Goal: Check status: Check status

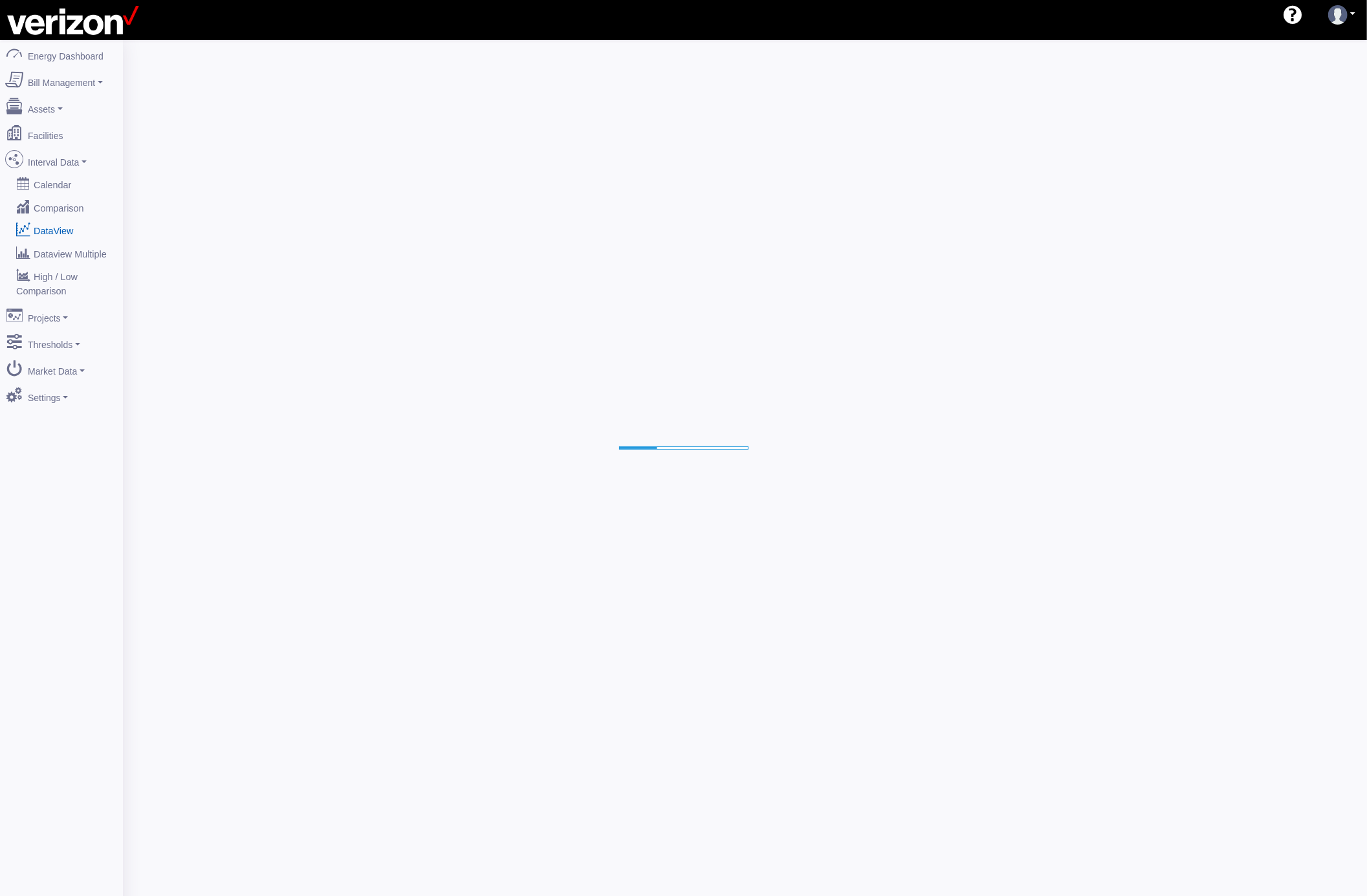
select select "25"
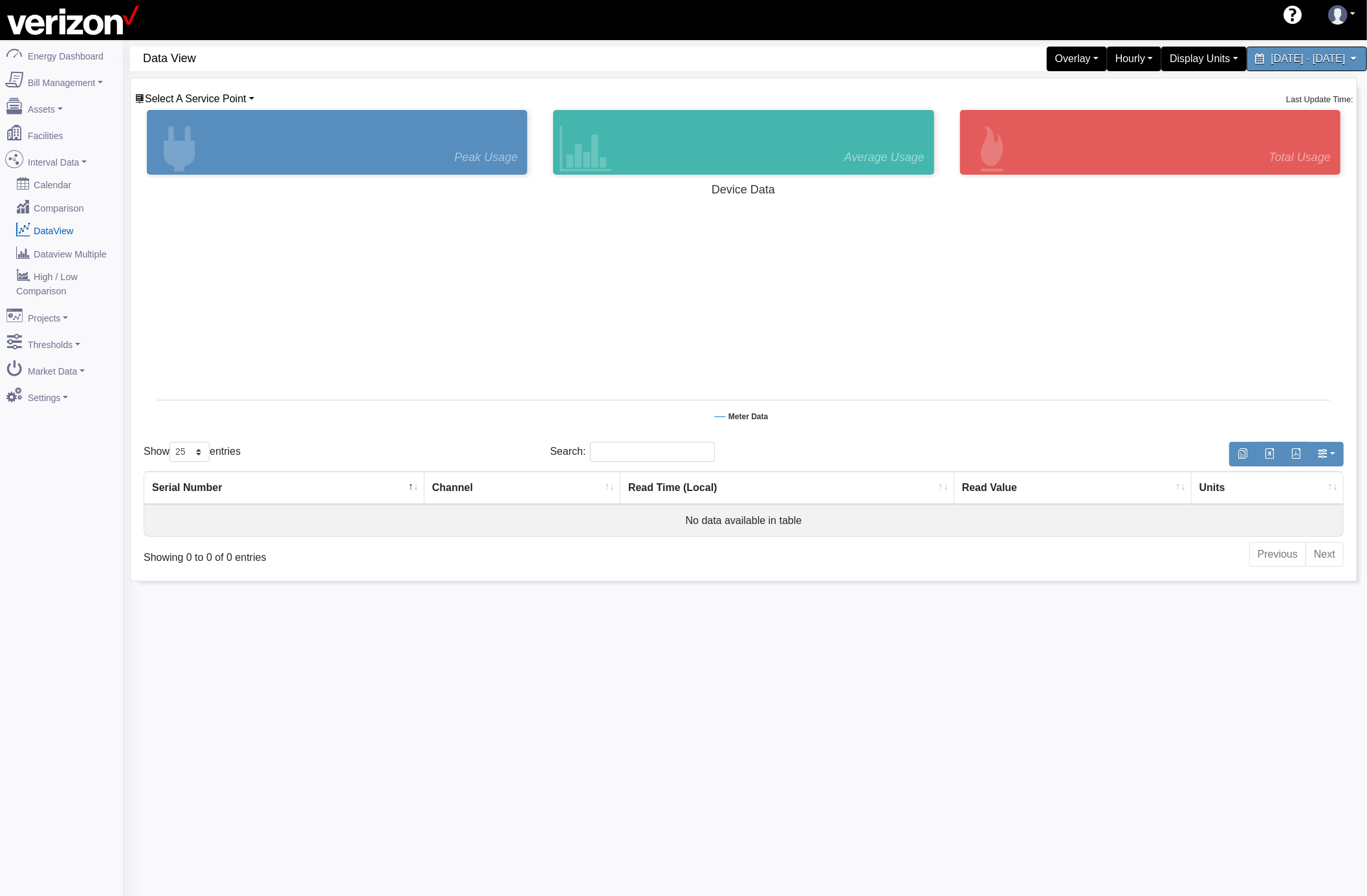
click at [182, 107] on div "Select A Service Point Basking Ridge Main Service [STREET_ADDRESS][GEOGRAPHIC_D…" at bounding box center [195, 98] width 121 height 15
click at [202, 100] on span "Select A Service Point" at bounding box center [195, 98] width 102 height 11
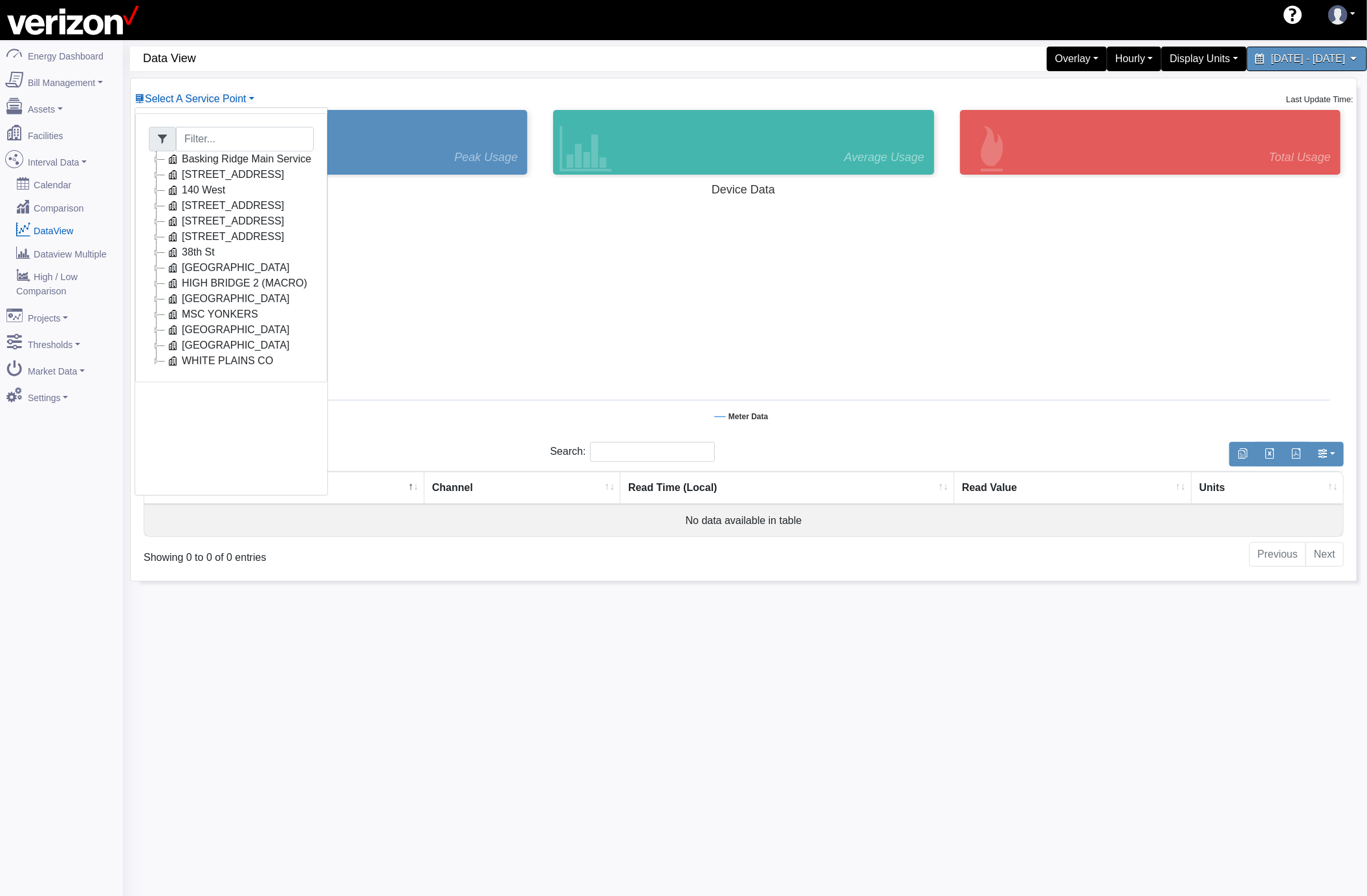
click at [155, 334] on icon at bounding box center [156, 329] width 15 height 15
click at [238, 383] on link "Utiltiy Electric 29550XX" at bounding box center [246, 376] width 133 height 15
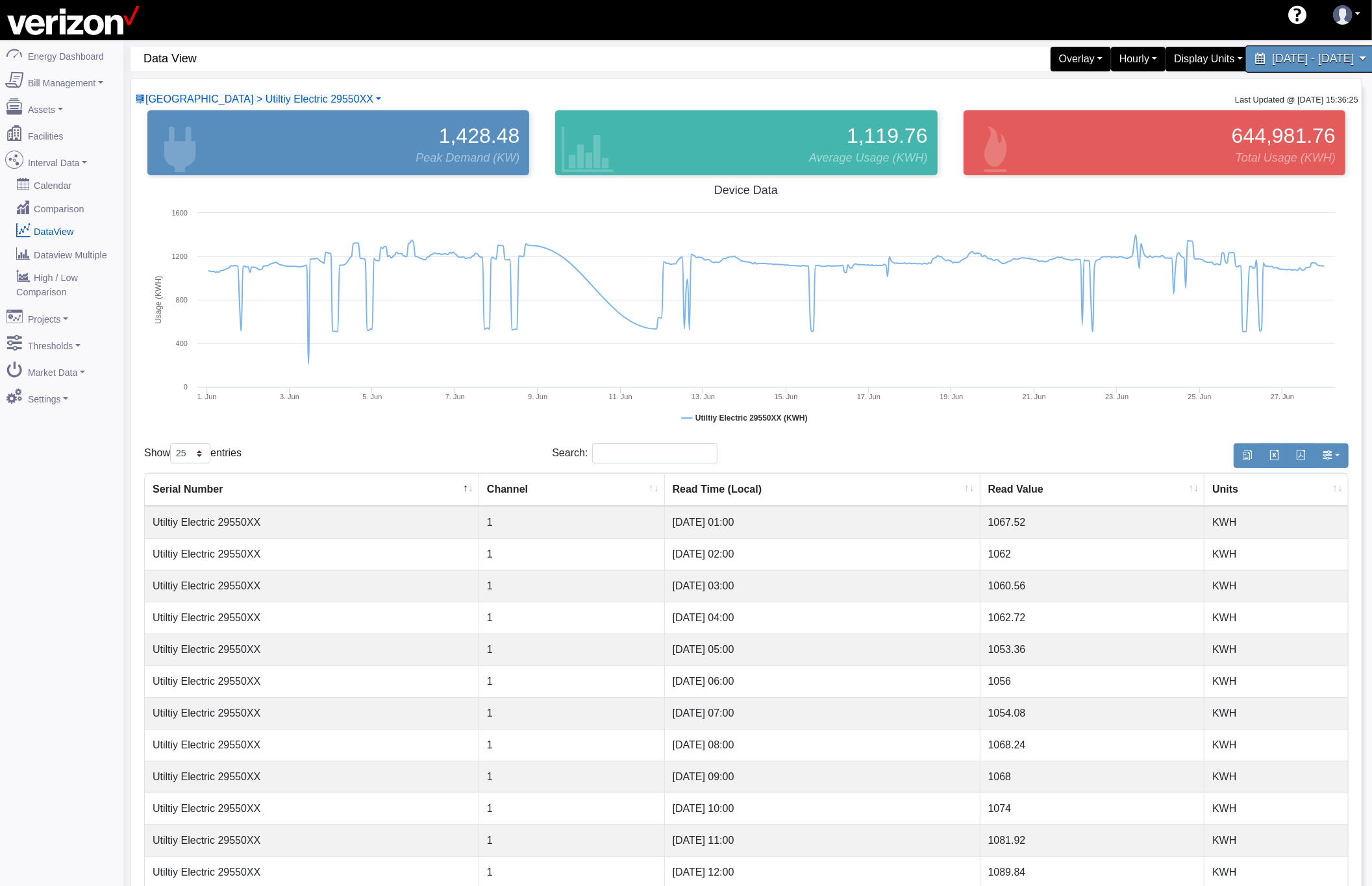
click at [1351, 59] on span "June 1, 2025 - June 30, 2025" at bounding box center [1313, 59] width 82 height 13
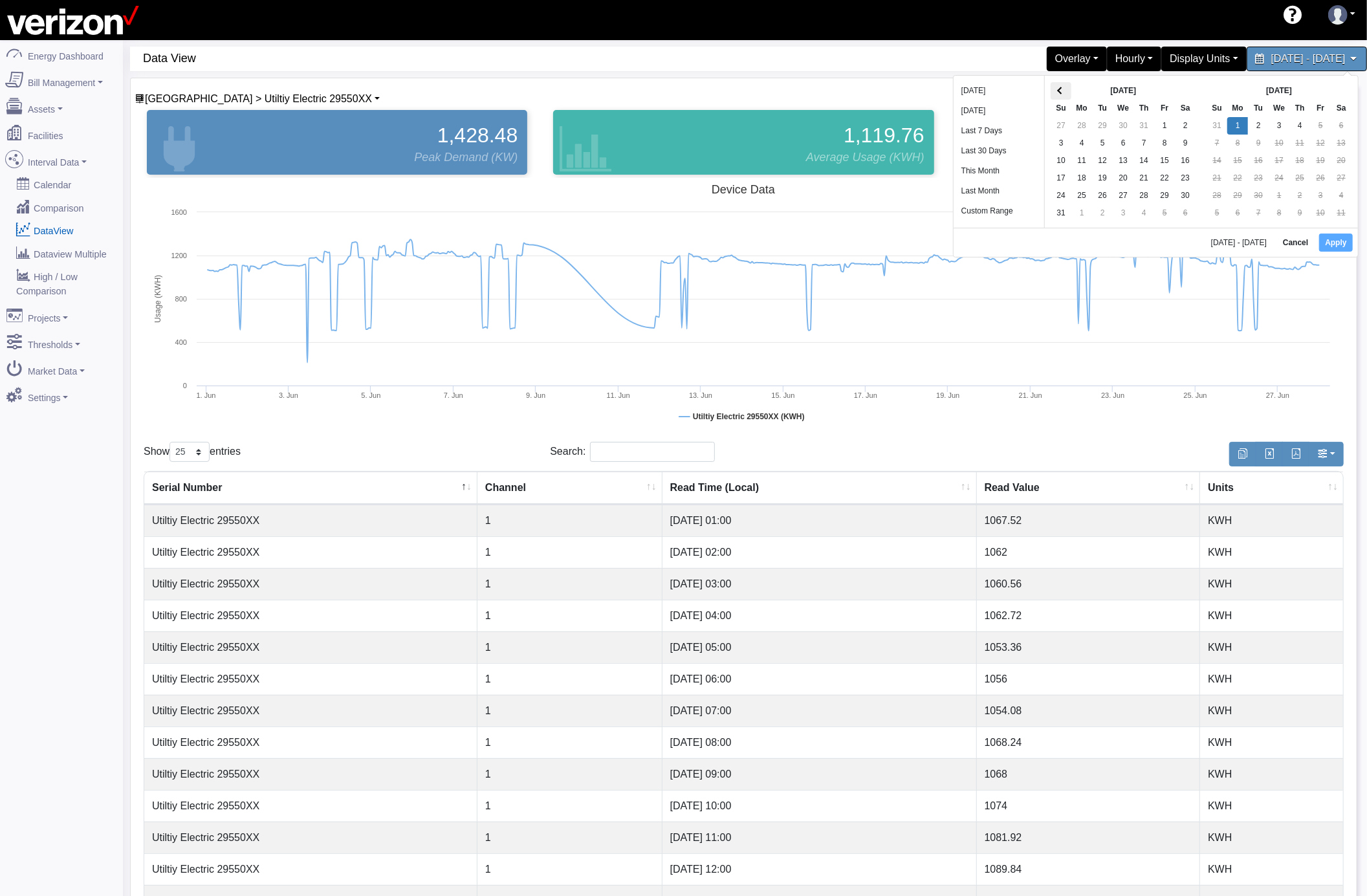
click at [1061, 92] on span at bounding box center [1061, 90] width 7 height 7
click at [1333, 244] on button "Apply" at bounding box center [1344, 243] width 33 height 18
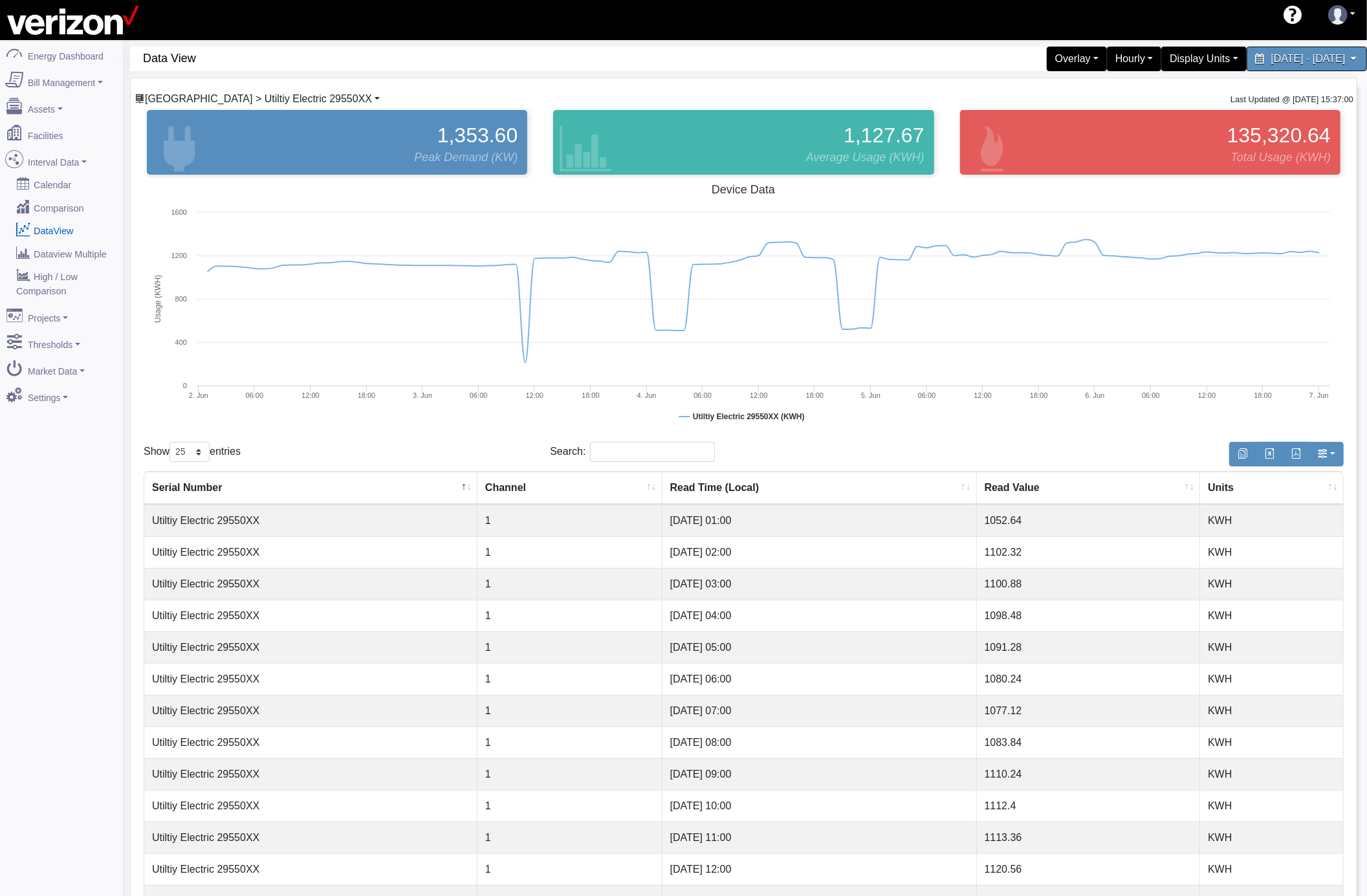
click at [310, 99] on link "[GEOGRAPHIC_DATA] > Utiltiy Electric 29550XX" at bounding box center [257, 98] width 245 height 11
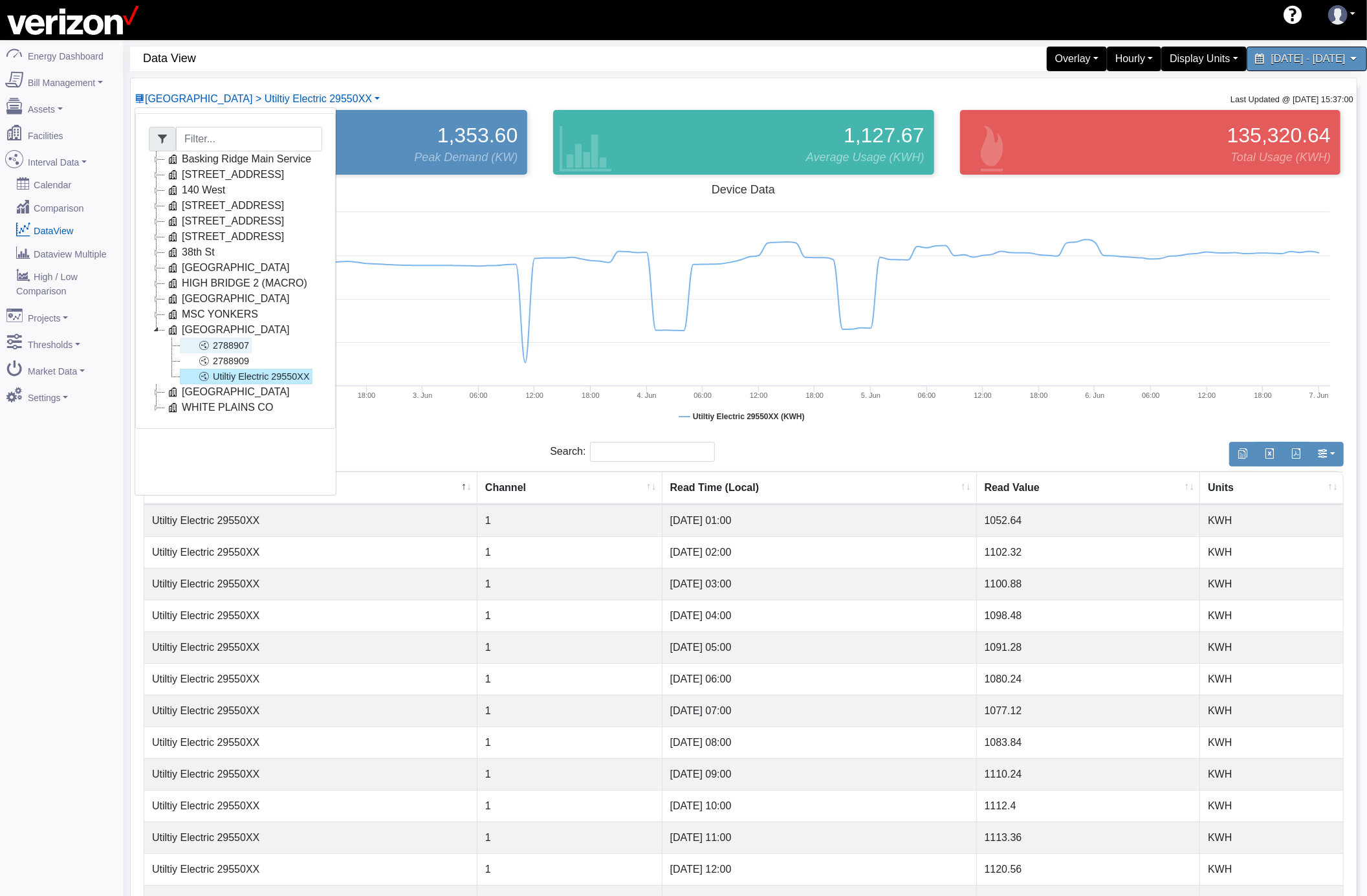
click at [243, 350] on link "2788907" at bounding box center [216, 345] width 72 height 15
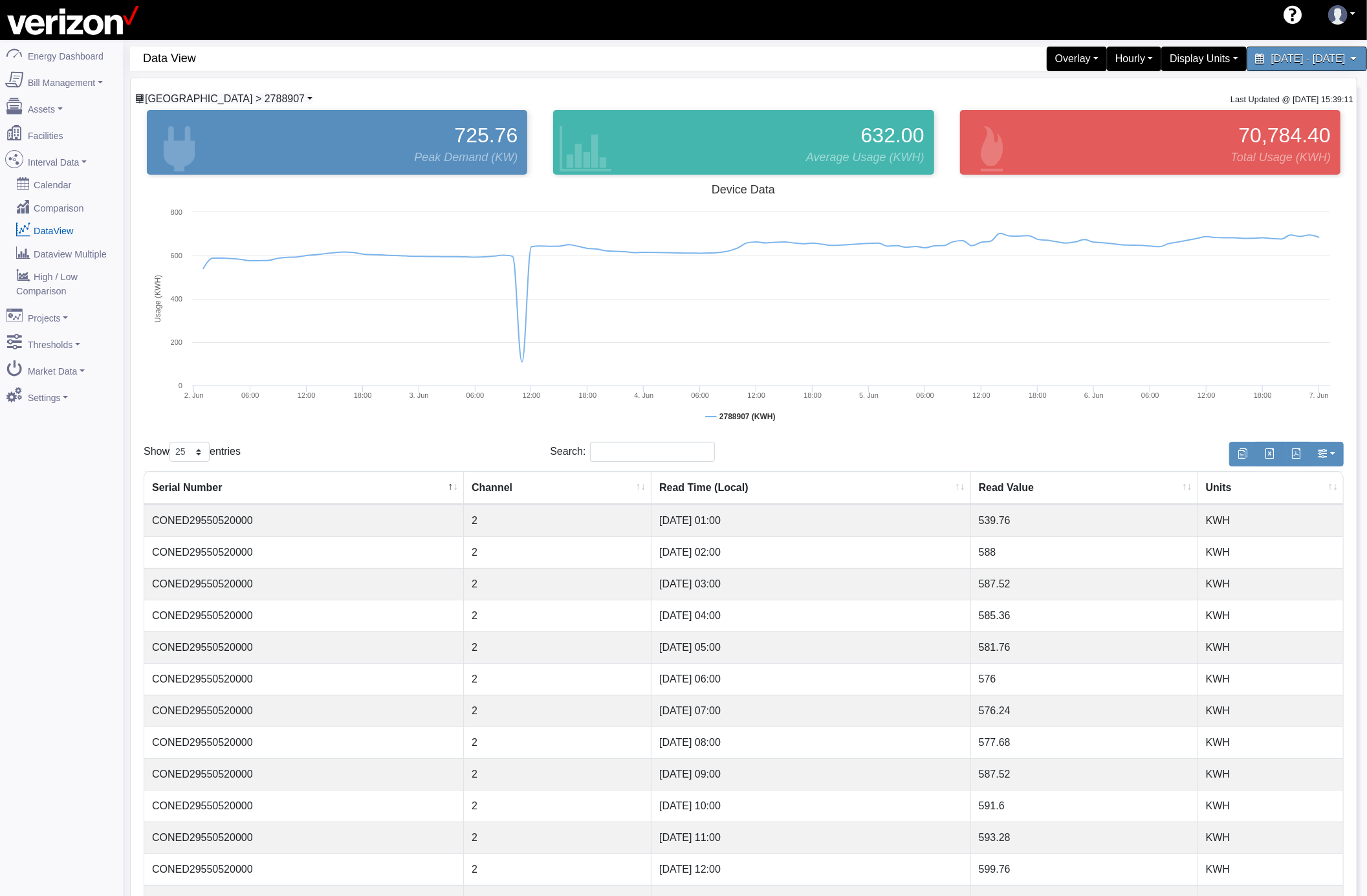
click at [207, 101] on span "[GEOGRAPHIC_DATA] > 2788907" at bounding box center [225, 98] width 160 height 11
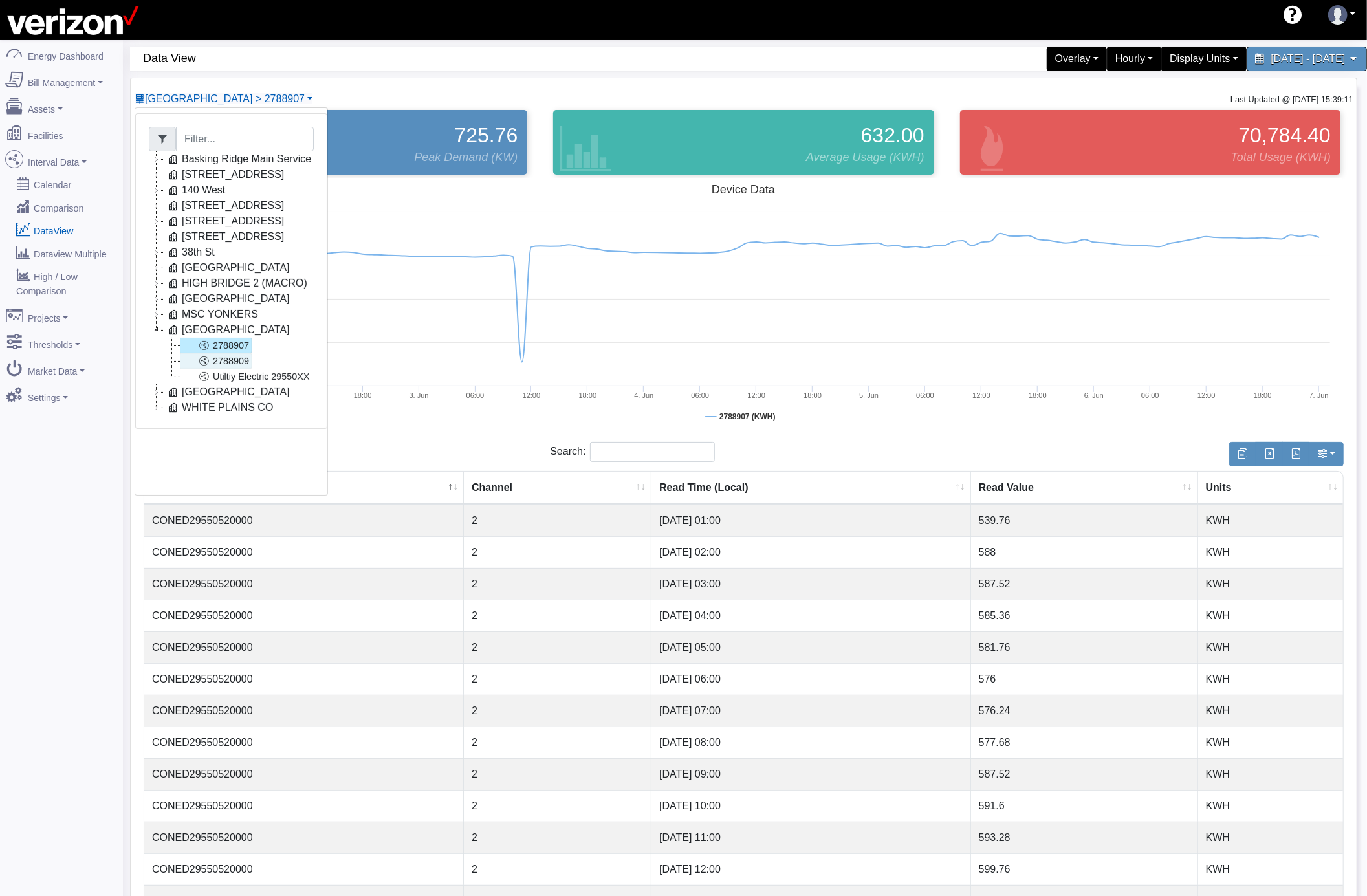
click at [244, 359] on link "2788909" at bounding box center [216, 361] width 72 height 15
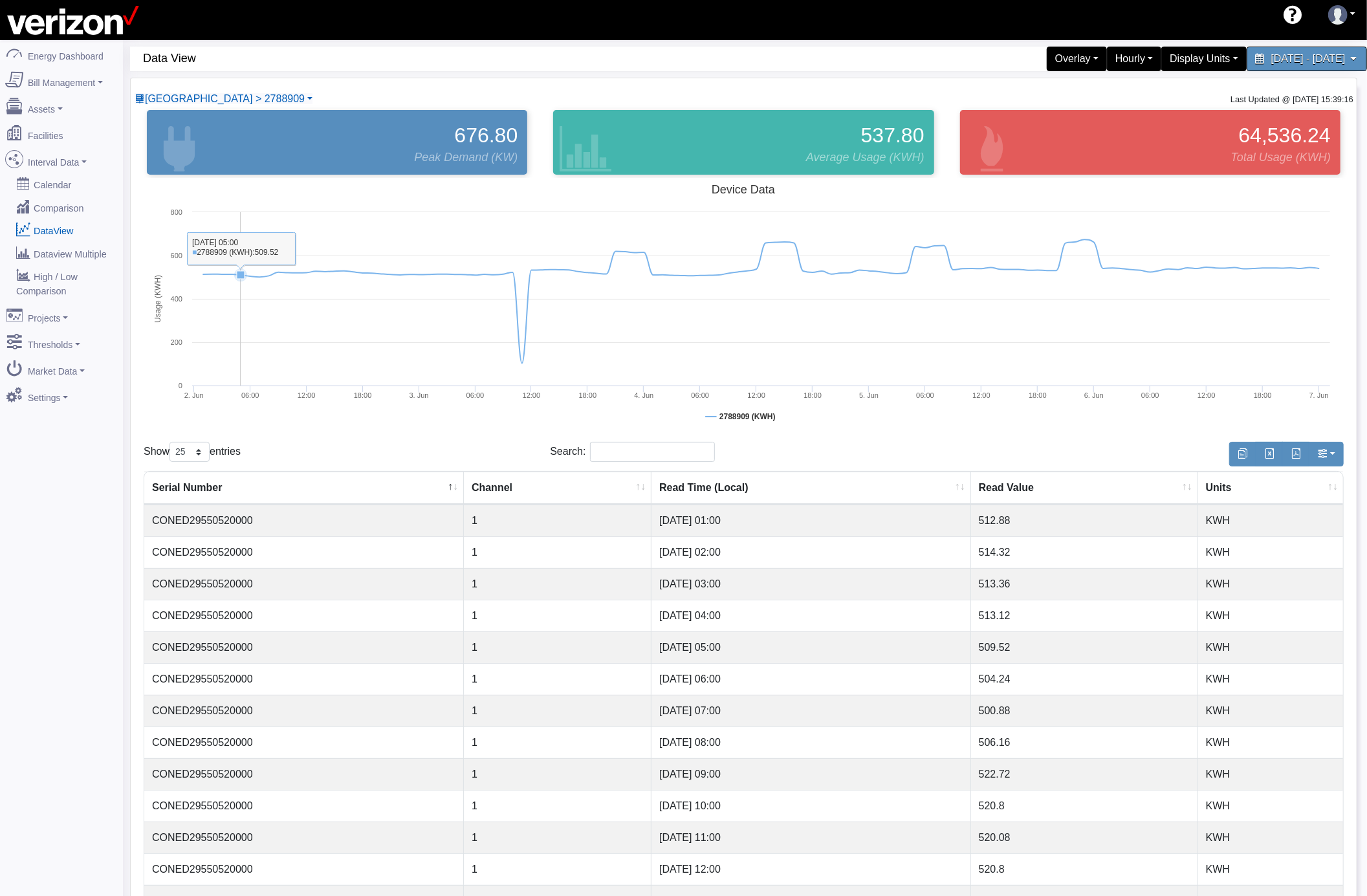
drag, startPoint x: 242, startPoint y: 360, endPoint x: 628, endPoint y: 608, distance: 458.8
click at [628, 608] on td "1" at bounding box center [557, 616] width 187 height 32
click at [238, 104] on span "[GEOGRAPHIC_DATA] > 2788909" at bounding box center [225, 98] width 160 height 11
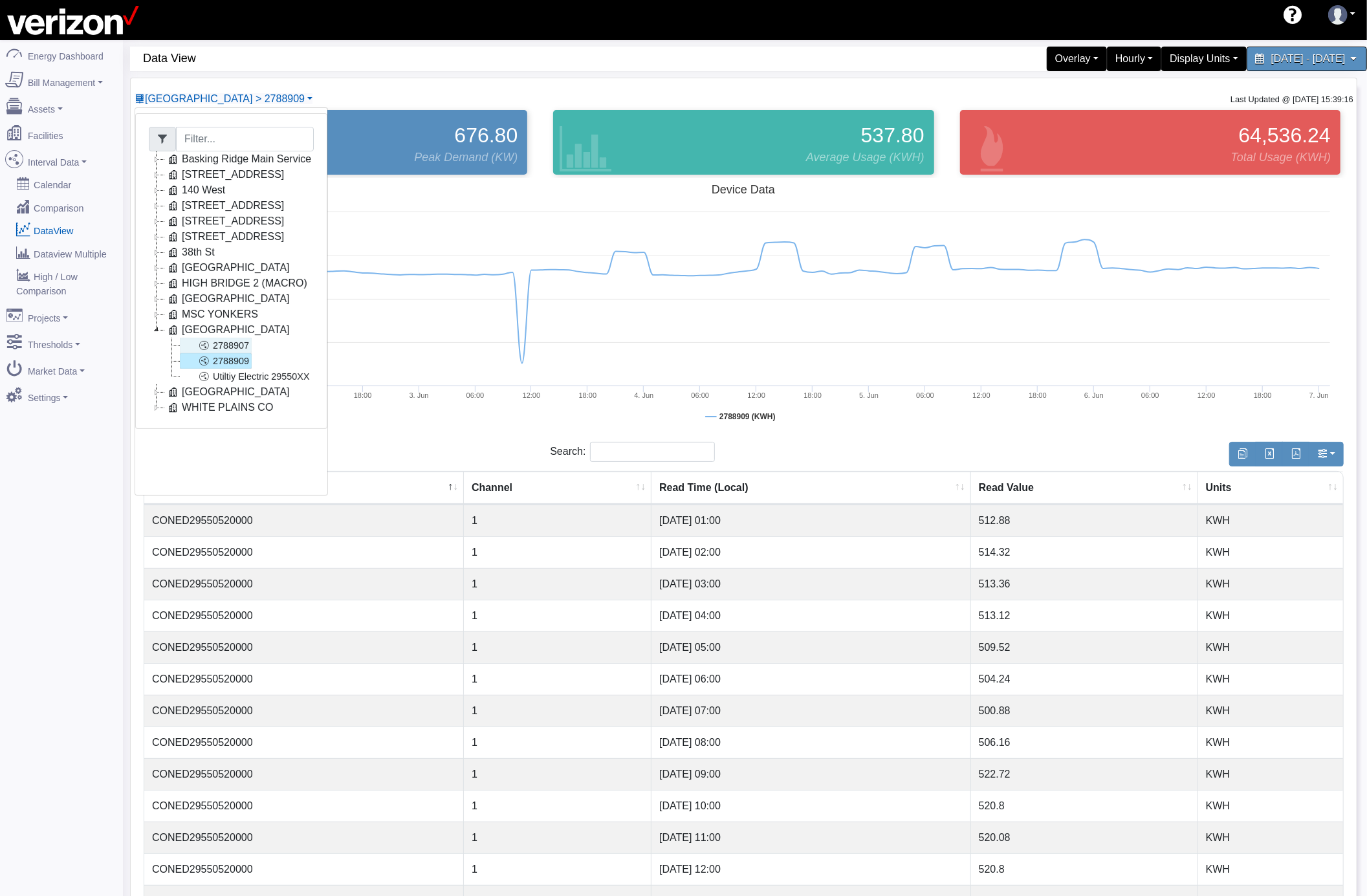
click at [249, 345] on link "2788907" at bounding box center [216, 345] width 72 height 15
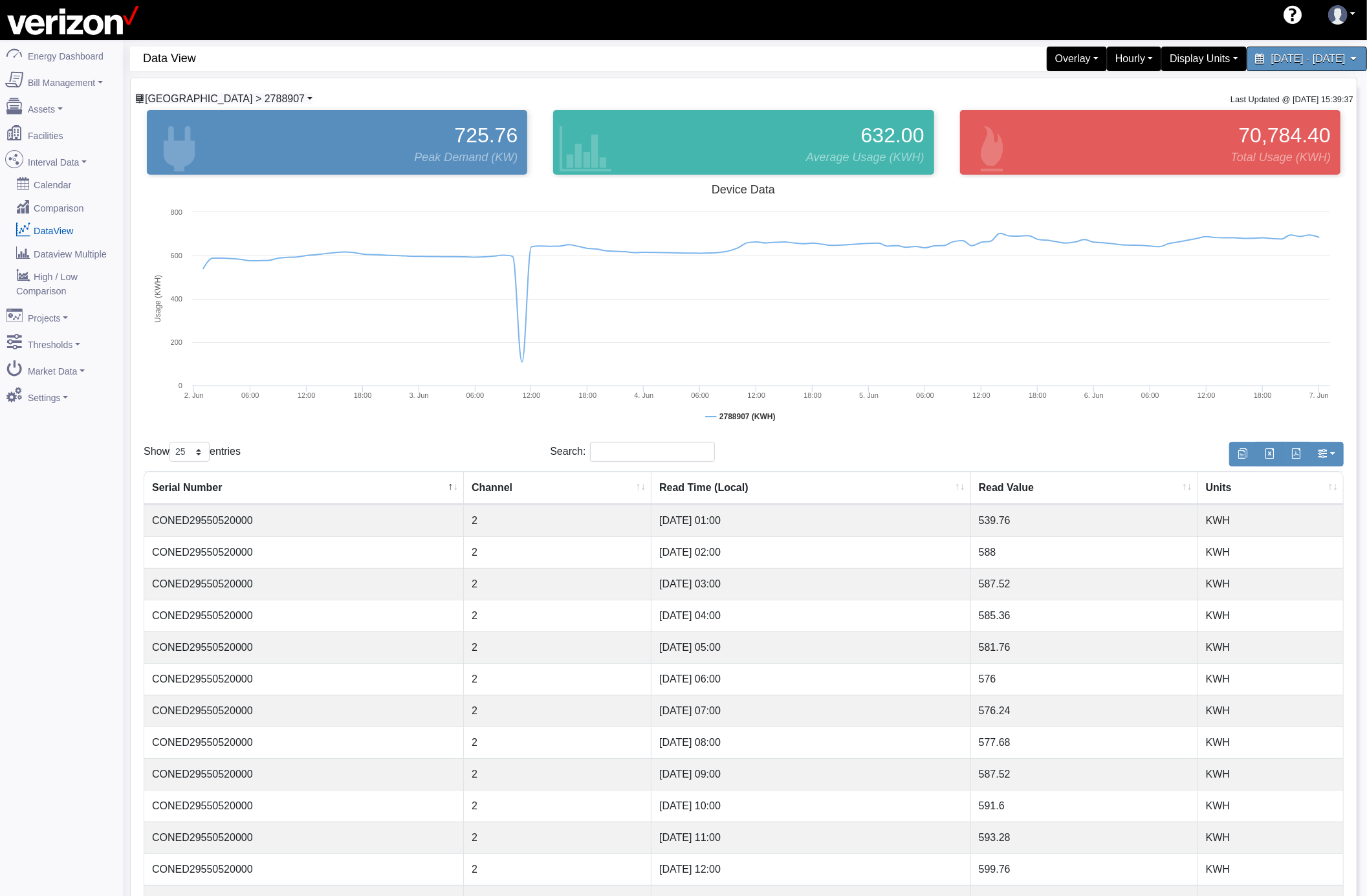
click at [244, 97] on link "[GEOGRAPHIC_DATA] > 2788907" at bounding box center [224, 98] width 178 height 11
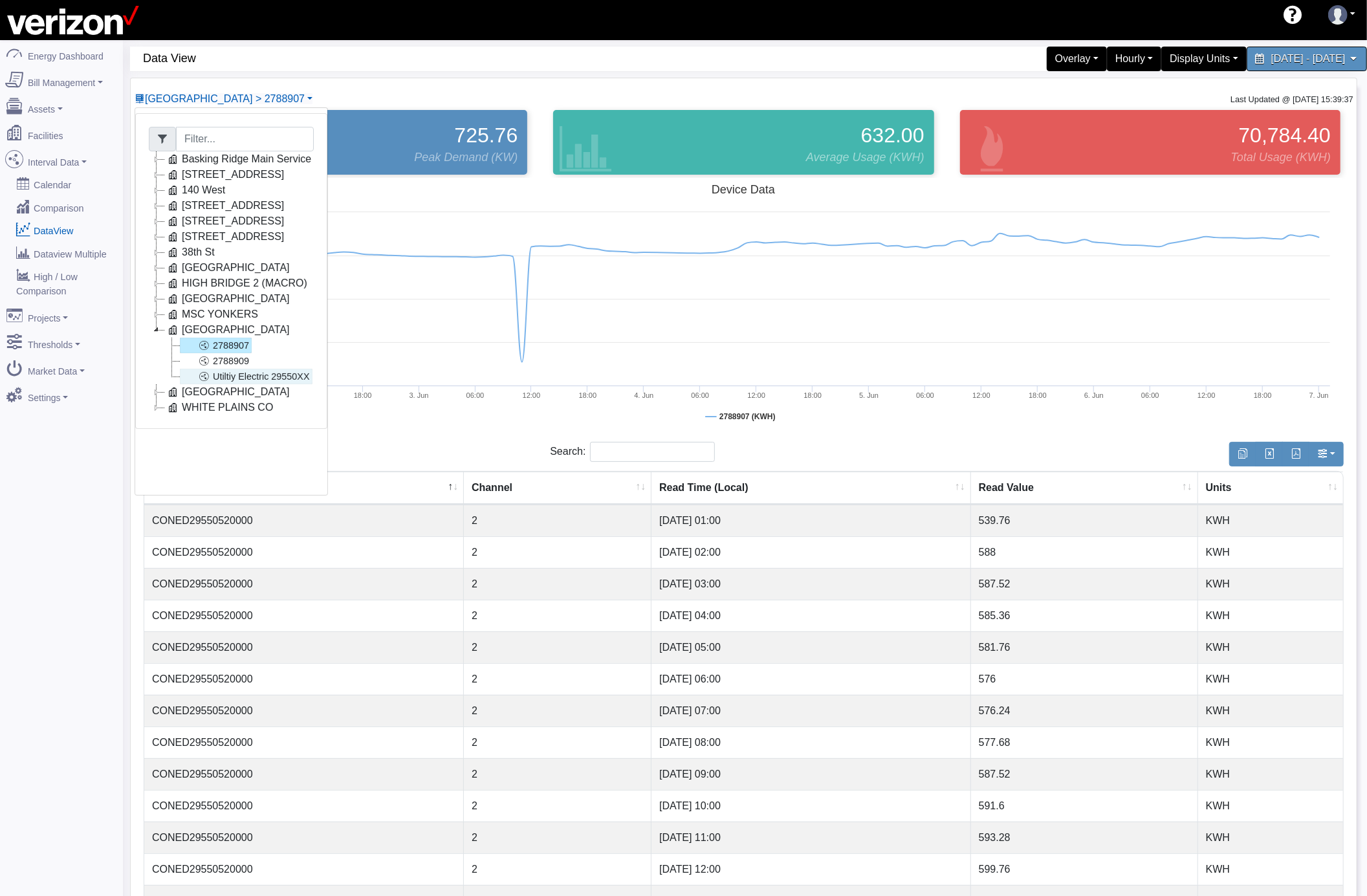
click at [278, 381] on link "Utiltiy Electric 29550XX" at bounding box center [246, 376] width 133 height 15
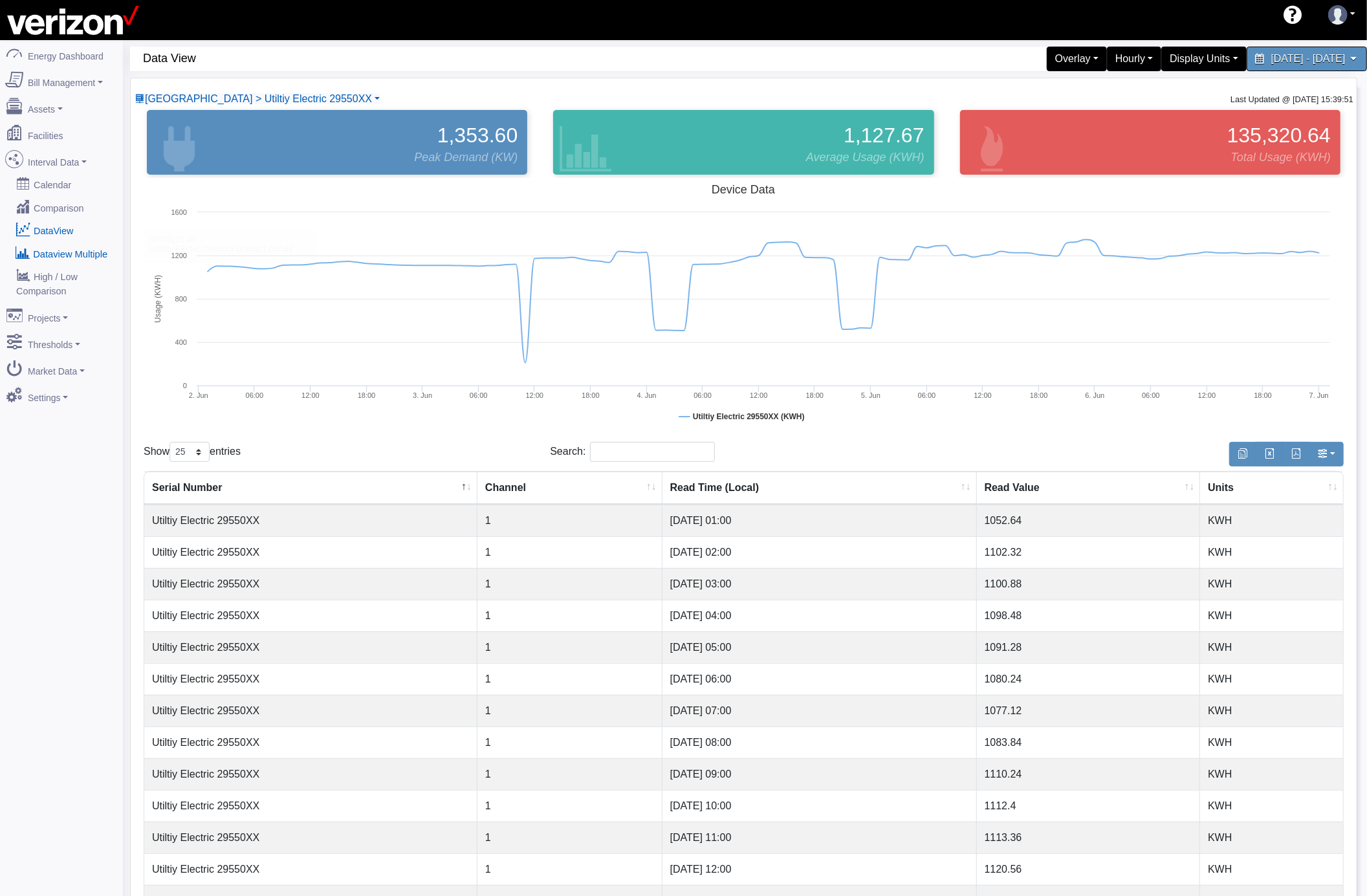
click at [99, 258] on link "Dataview Multiple" at bounding box center [61, 252] width 126 height 23
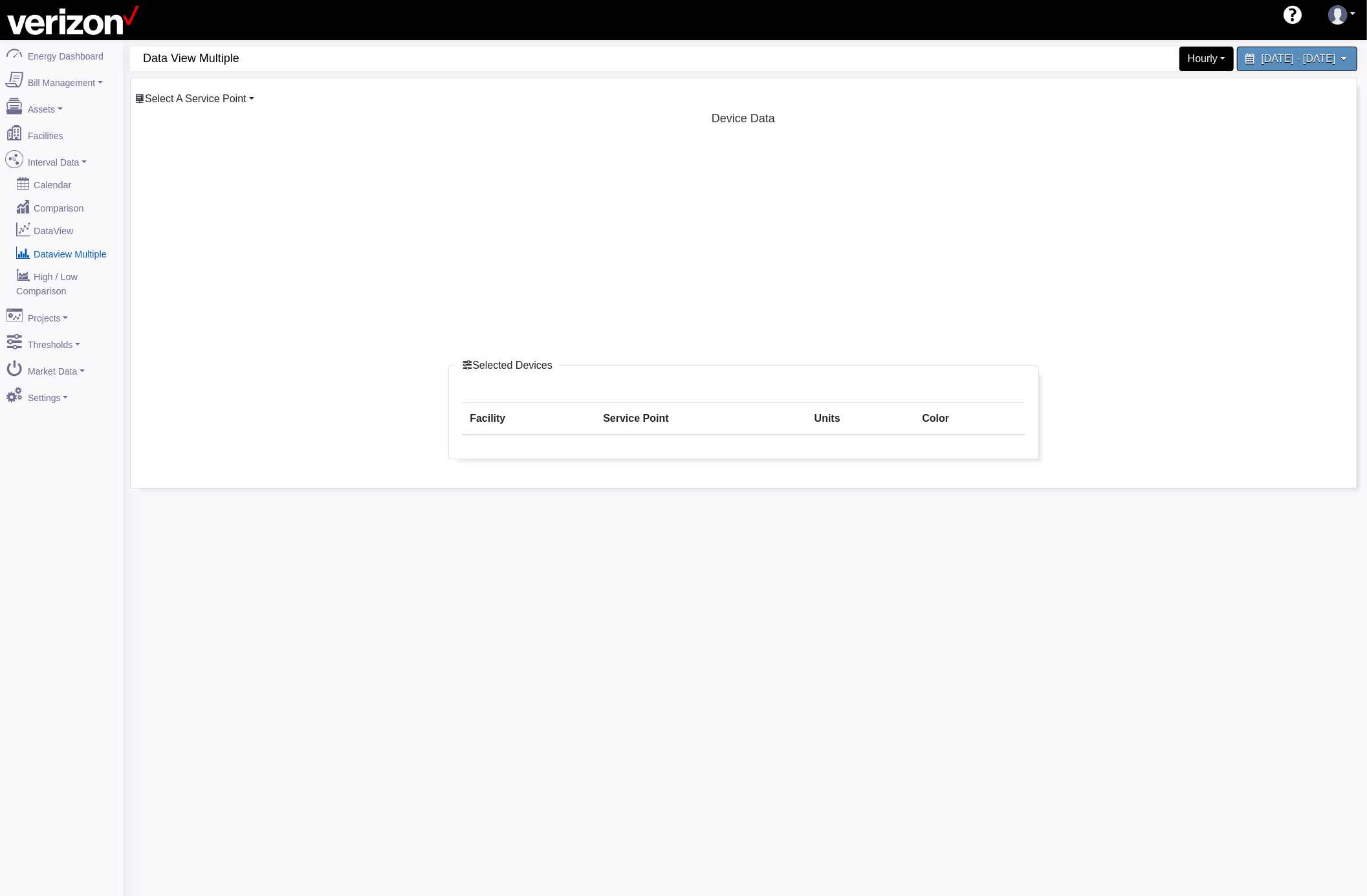
click at [246, 104] on link "Select A Service Point" at bounding box center [195, 98] width 120 height 11
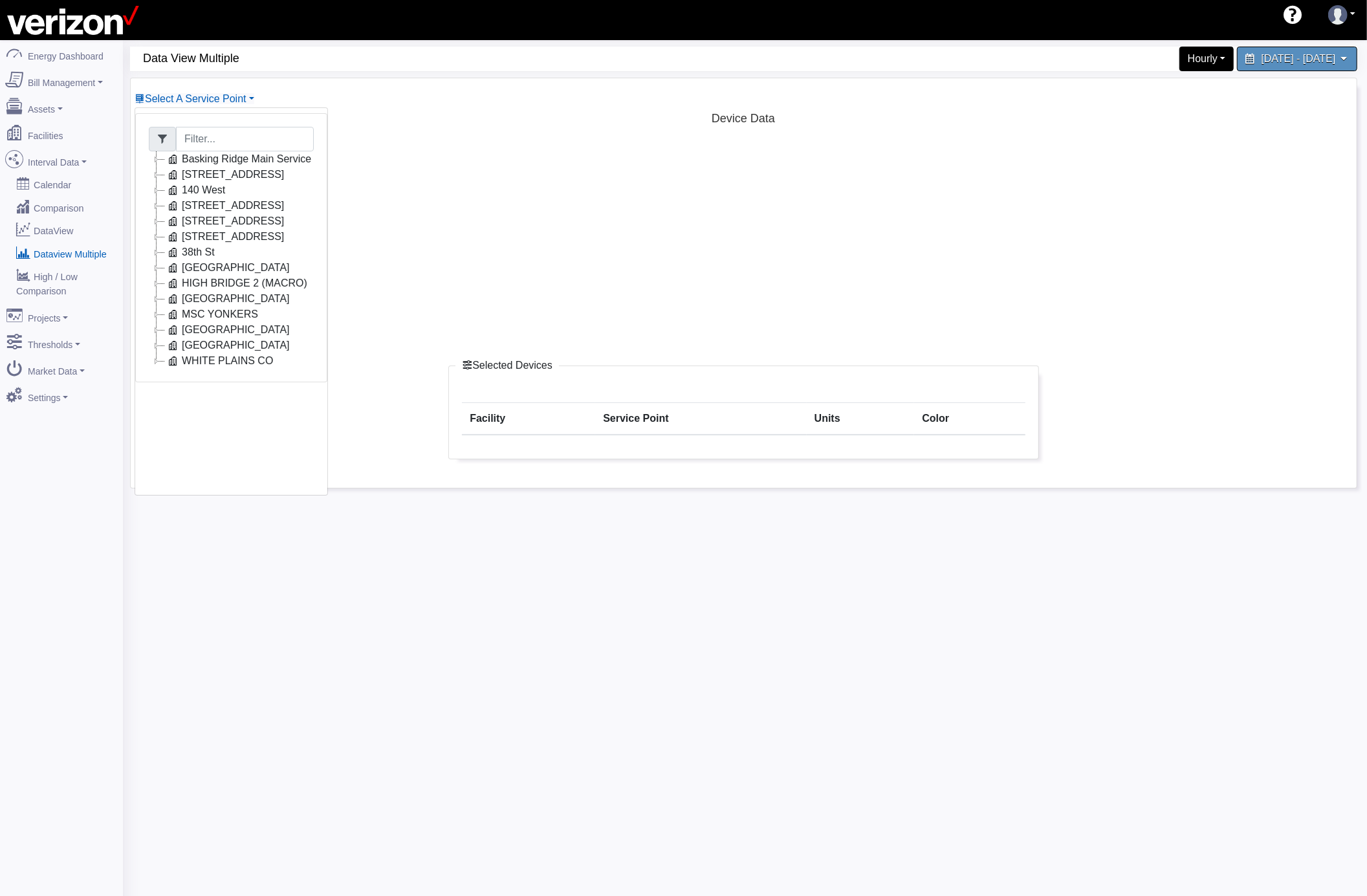
click at [154, 329] on icon at bounding box center [156, 329] width 15 height 15
click at [227, 347] on link "2788907" at bounding box center [216, 345] width 72 height 15
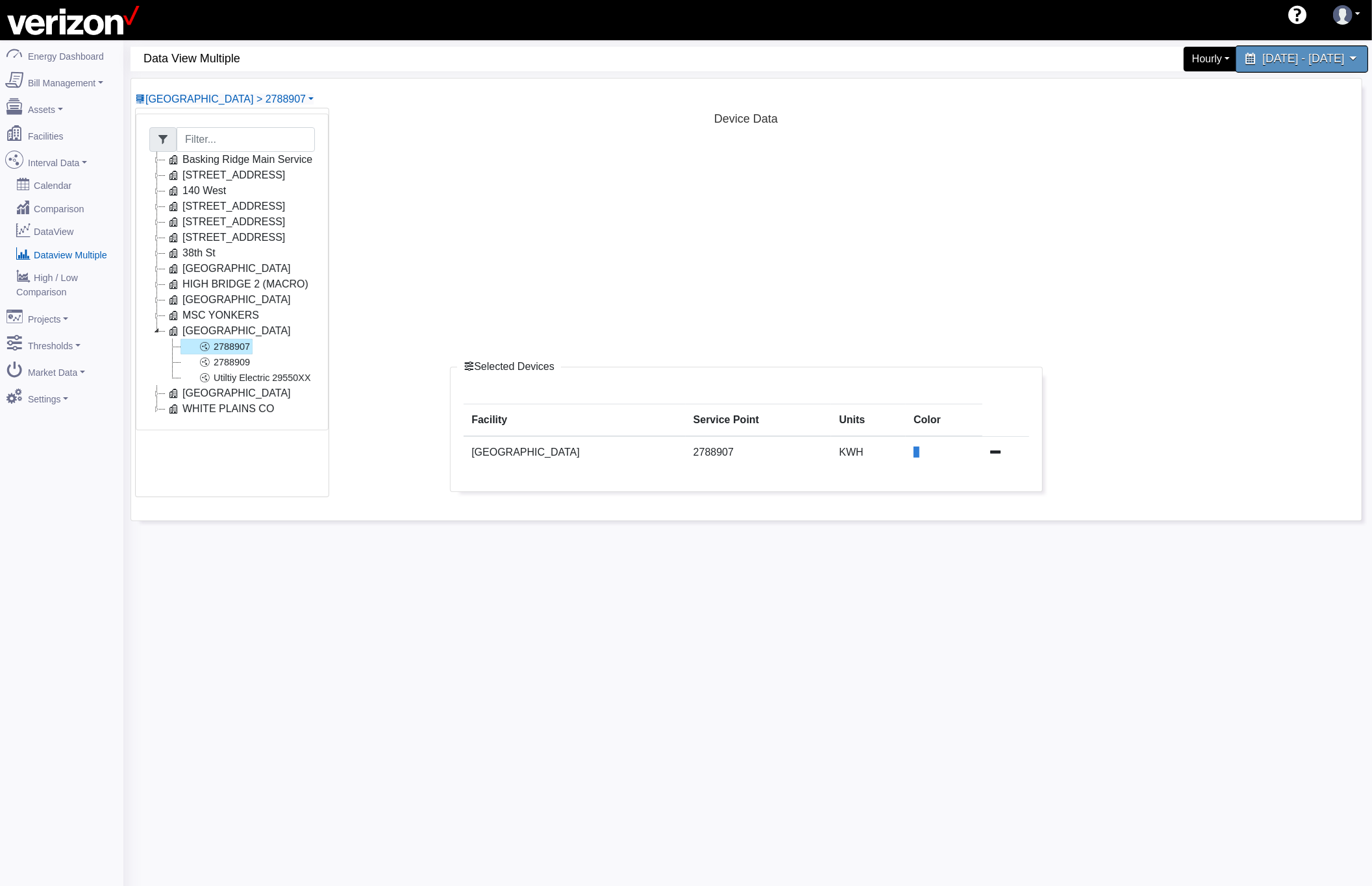
click at [1262, 53] on span "[DATE] - [DATE]" at bounding box center [1303, 59] width 82 height 13
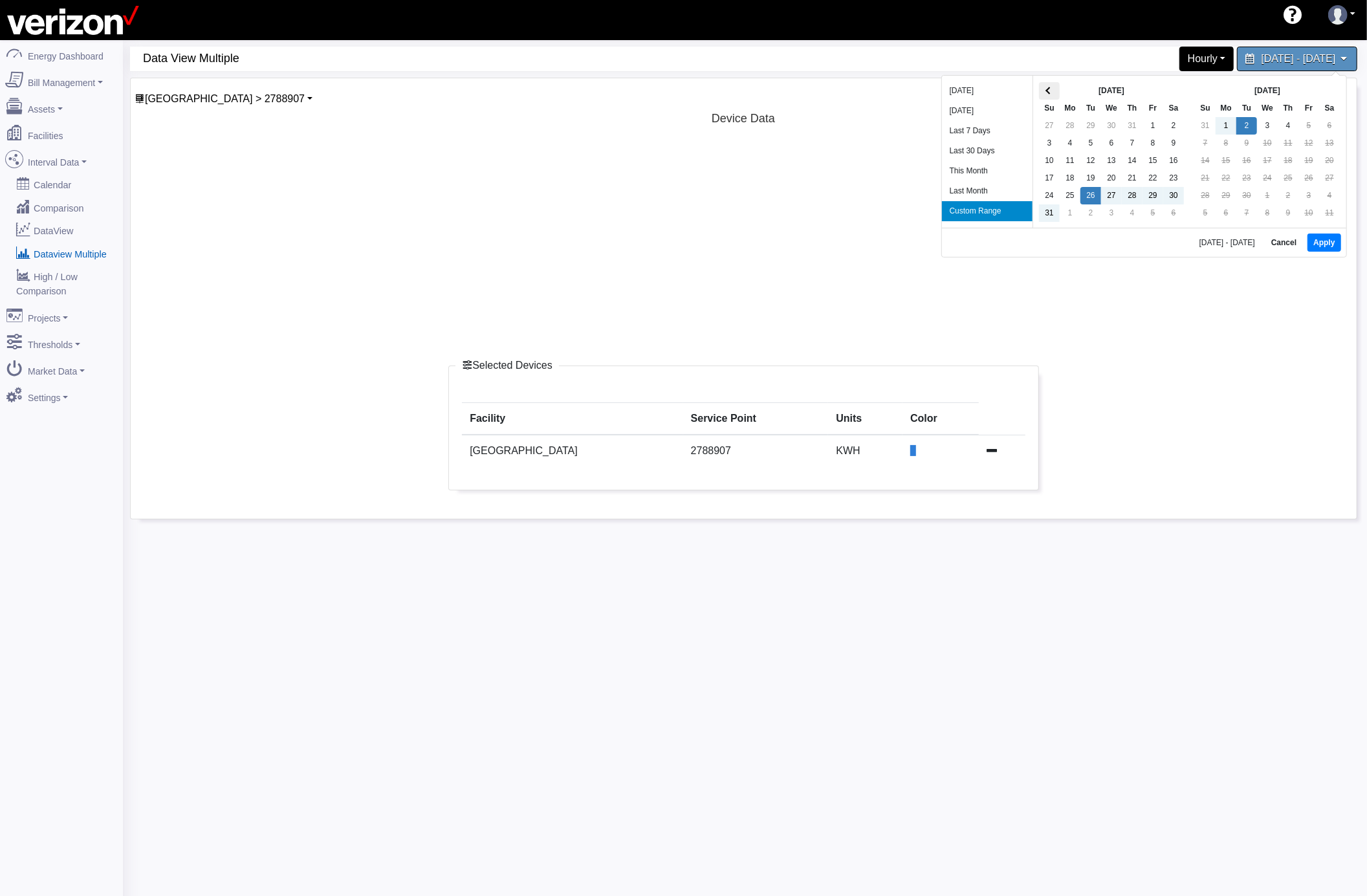
click at [1047, 94] on th at bounding box center [1049, 91] width 21 height 17
click at [1046, 93] on div "[DATE] Su Mo Tu We Th Fr Sa 29 30 1 2 3 4 5 6 7 8 9 10 11 12 13 14 15 16 17 18 …" at bounding box center [1121, 153] width 157 height 152
click at [1054, 93] on th at bounding box center [1059, 92] width 21 height 17
click at [1338, 246] on button "Apply" at bounding box center [1335, 243] width 33 height 18
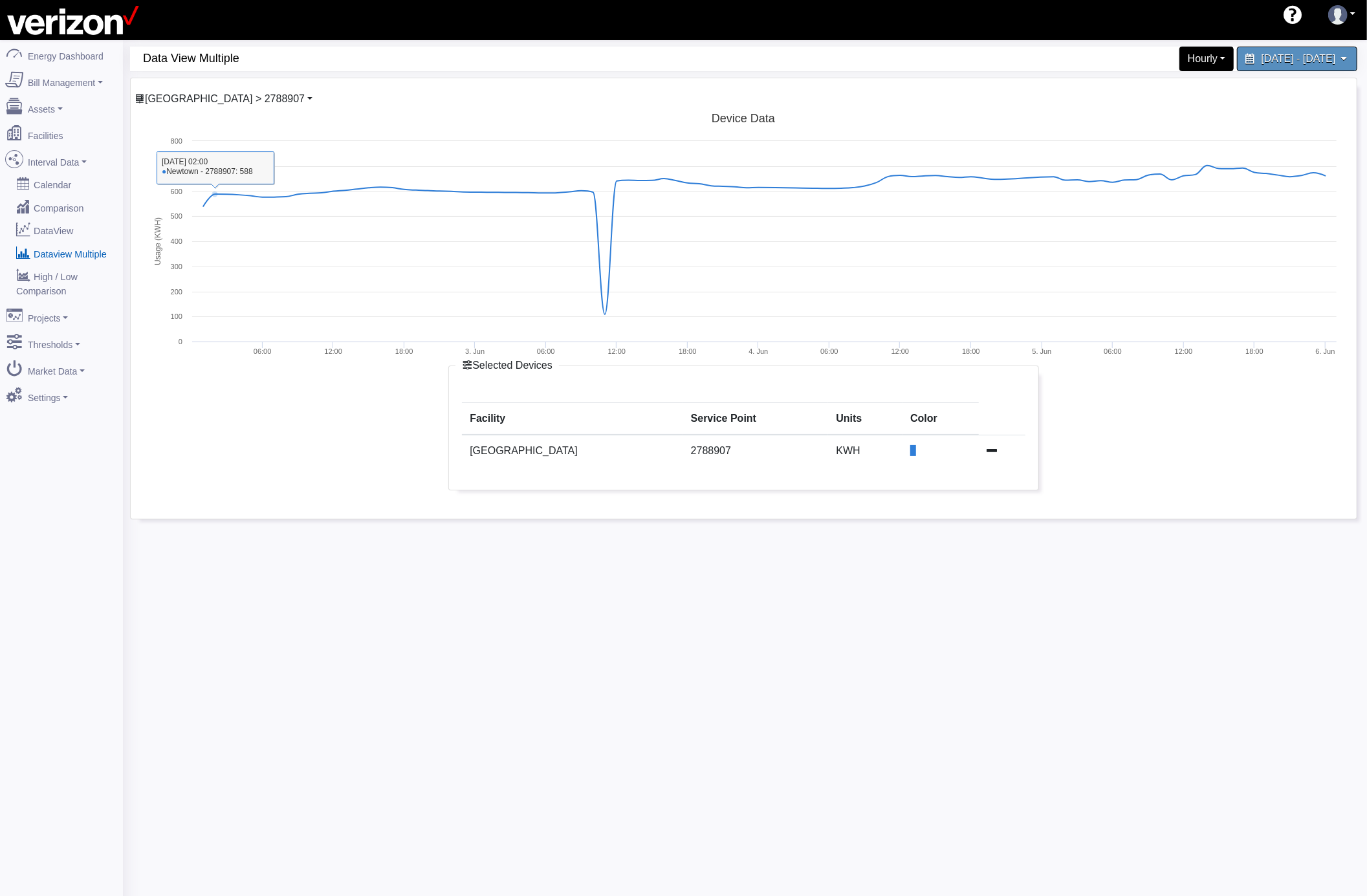
click at [229, 94] on span "[GEOGRAPHIC_DATA] > 2788907" at bounding box center [225, 98] width 160 height 11
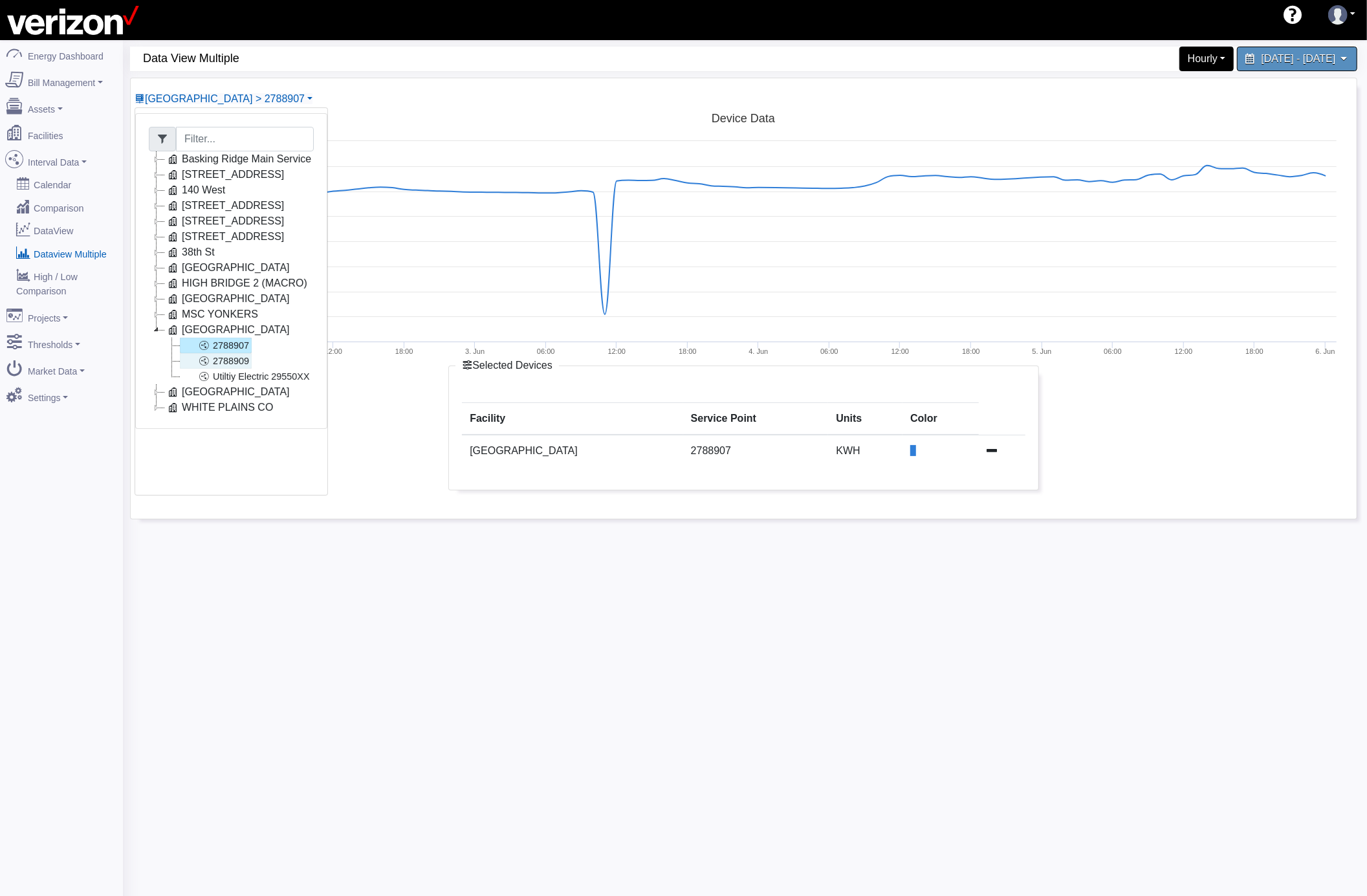
click at [243, 363] on link "2788909" at bounding box center [216, 361] width 72 height 15
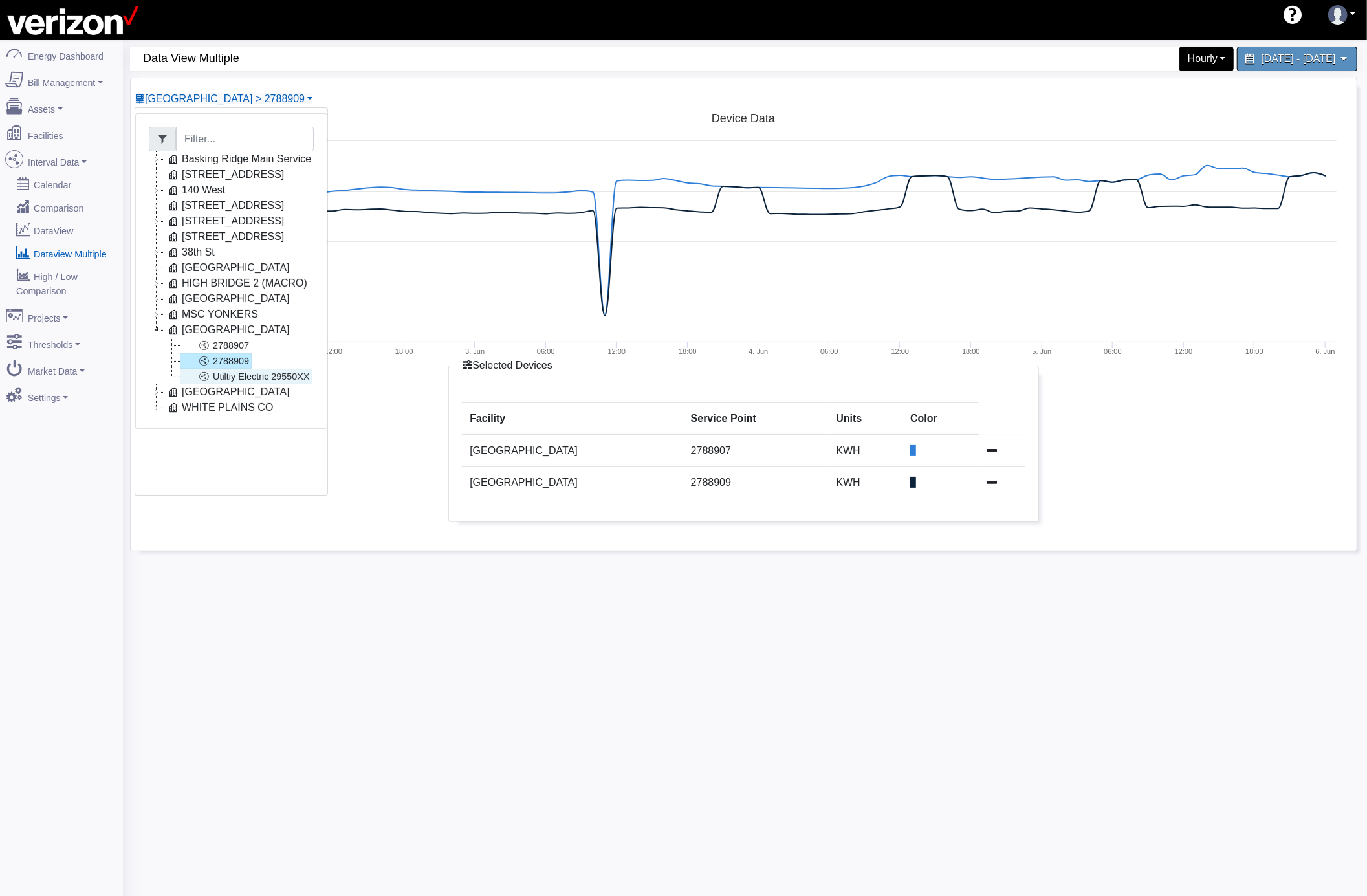
click at [295, 381] on link "Utiltiy Electric 29550XX" at bounding box center [246, 376] width 133 height 15
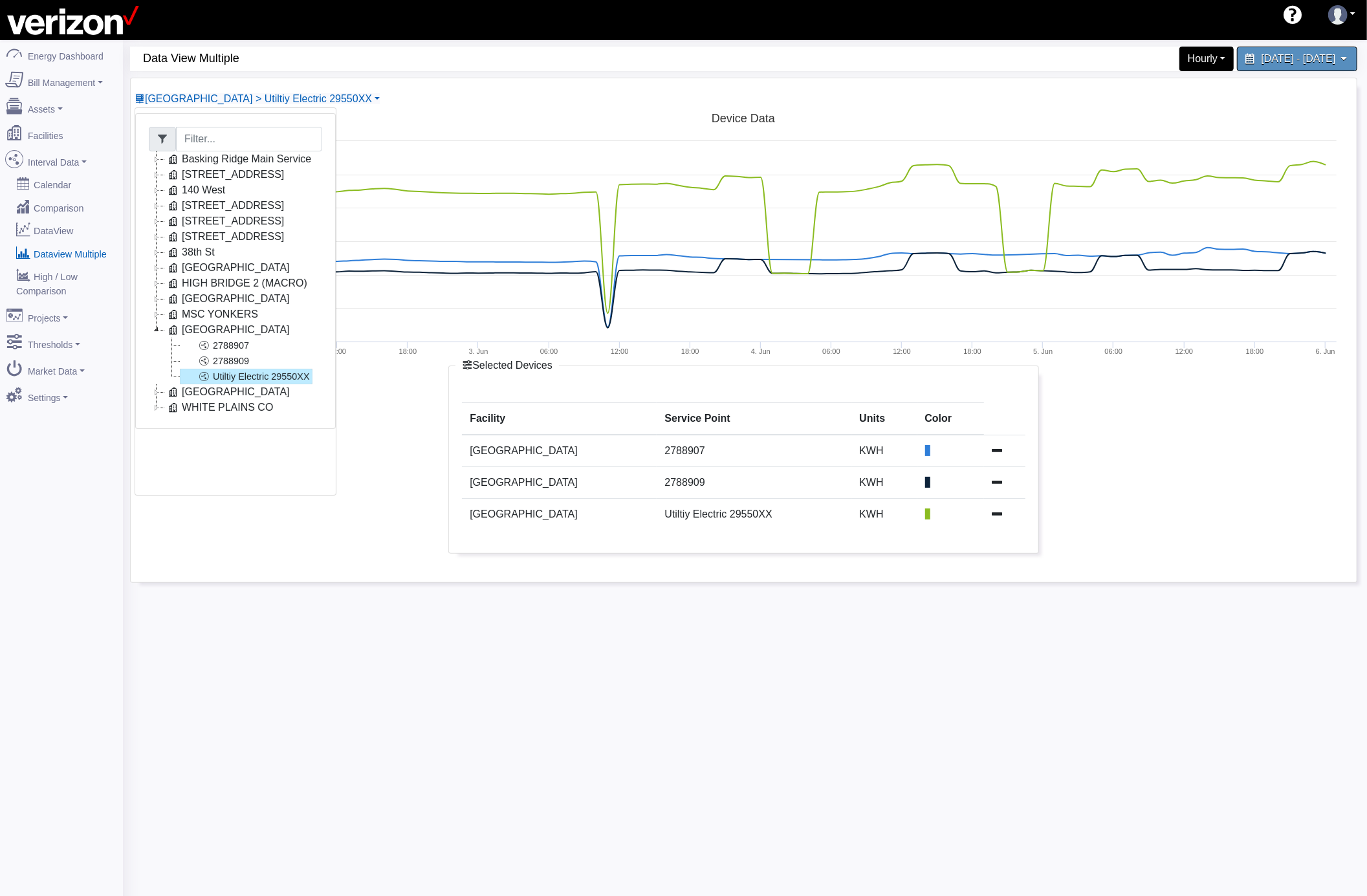
click at [492, 790] on div "60 Data View Multiple Hourly 1 Minute 5 Minute 15 Minute Hourly Daily [DATE] - …" at bounding box center [745, 488] width 1244 height 896
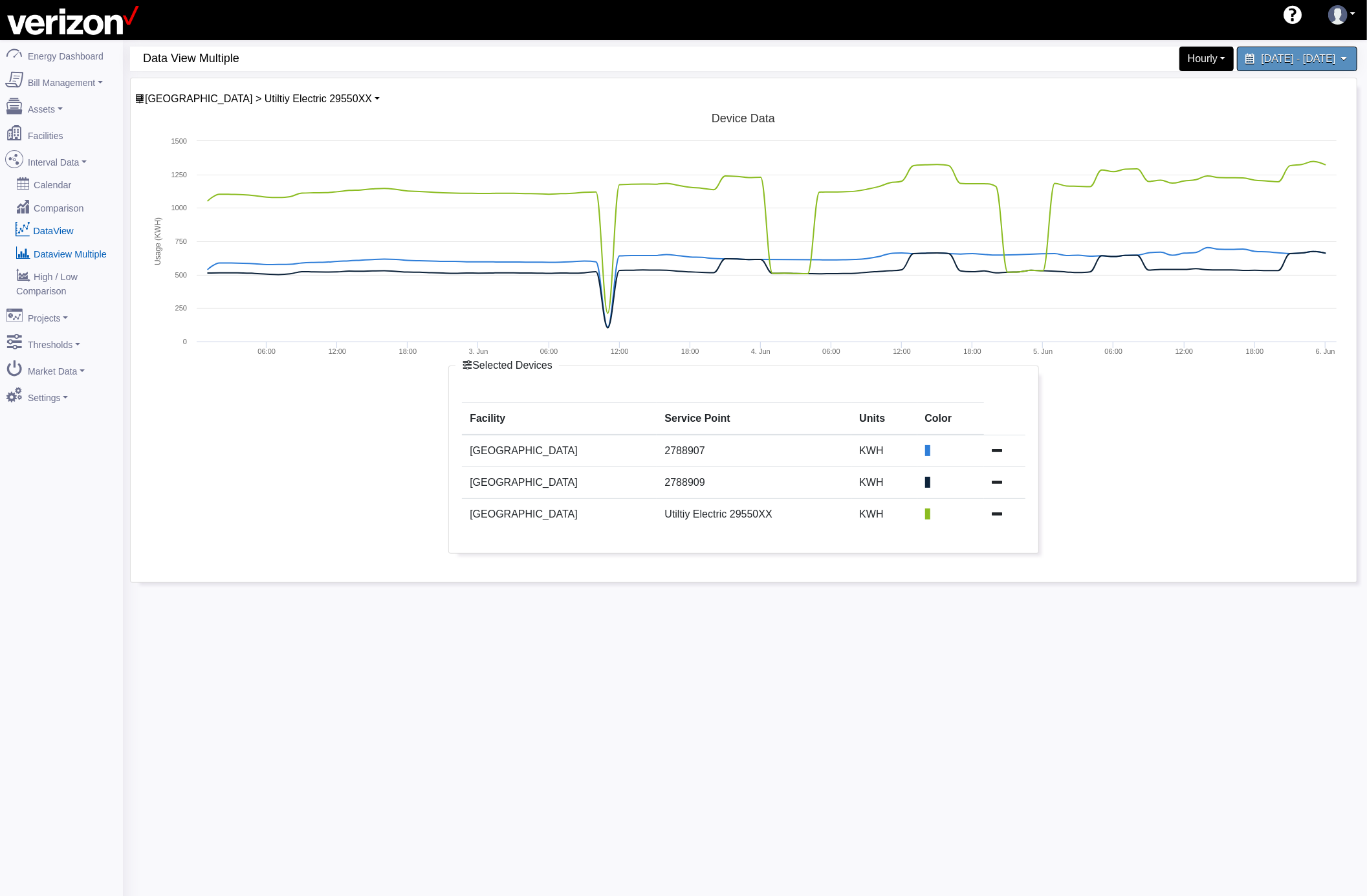
click at [70, 228] on link "DataView" at bounding box center [61, 230] width 126 height 23
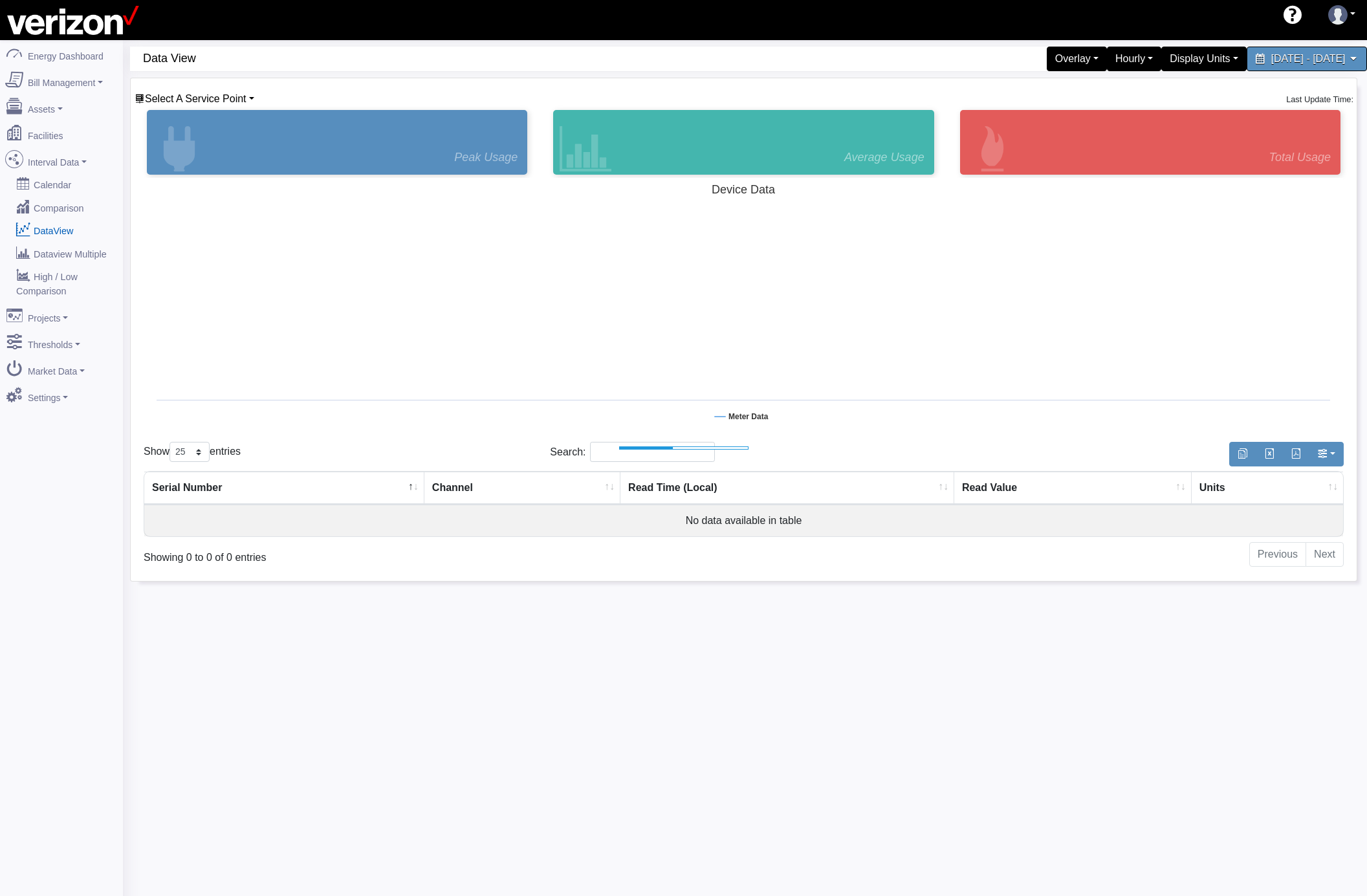
select select "25"
click at [215, 102] on span "Select A Service Point" at bounding box center [195, 98] width 102 height 11
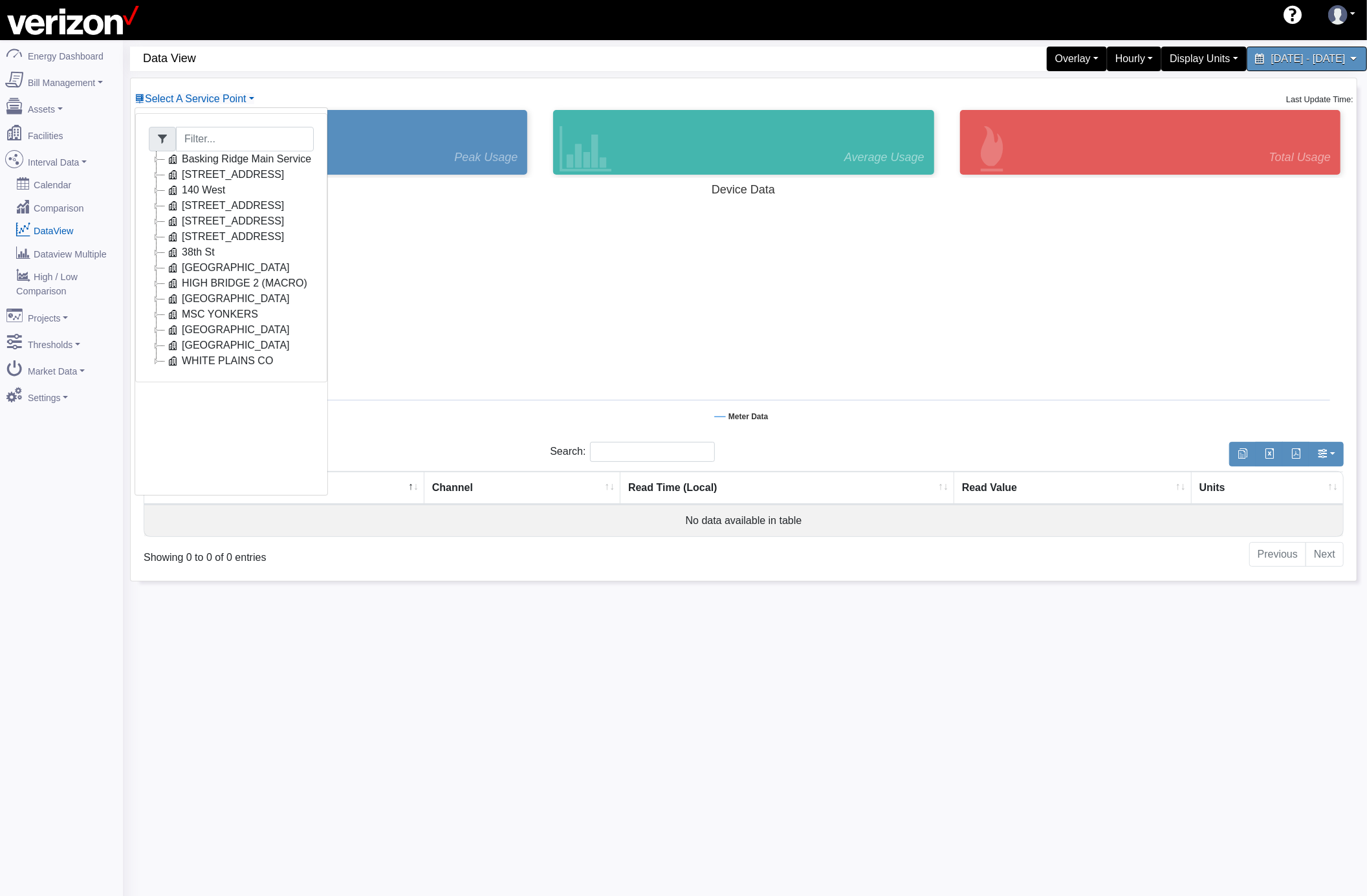
click at [158, 330] on icon at bounding box center [156, 329] width 15 height 15
click at [223, 342] on link "2788907" at bounding box center [216, 345] width 72 height 15
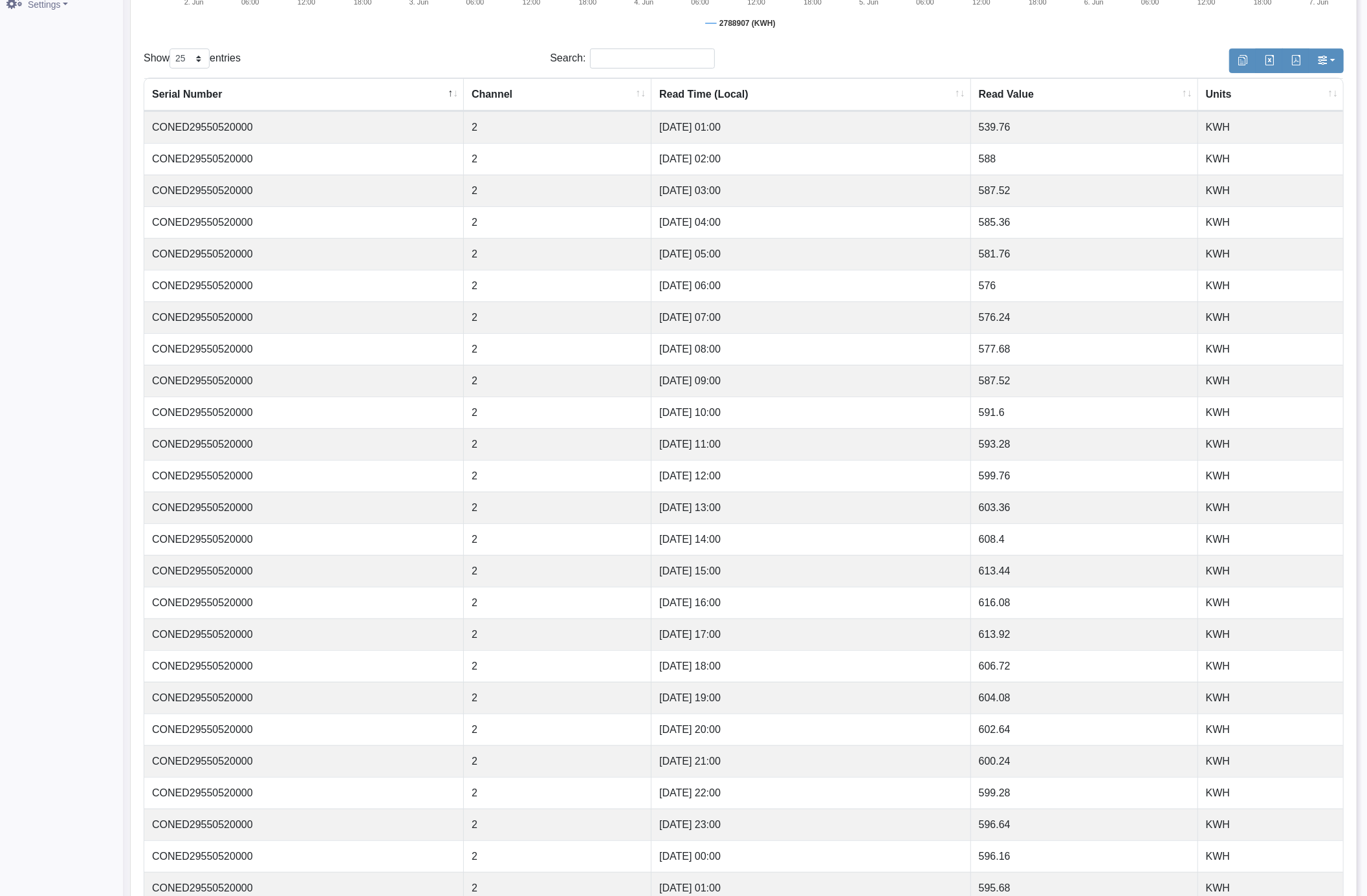
scroll to position [459, 0]
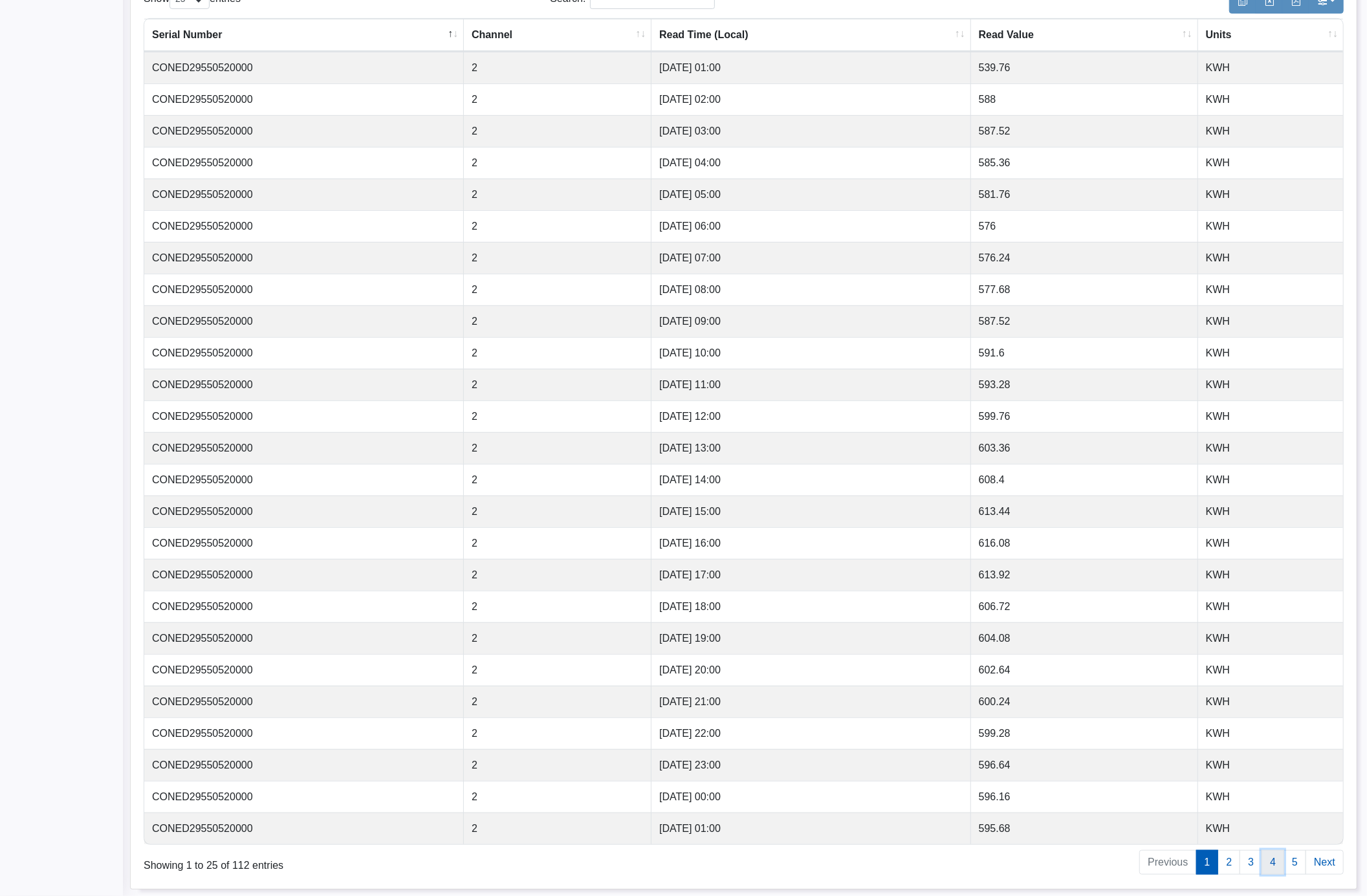
click at [1275, 860] on link "4" at bounding box center [1273, 862] width 23 height 25
click at [1248, 863] on link "3" at bounding box center [1251, 862] width 23 height 25
click at [1225, 865] on link "2" at bounding box center [1229, 862] width 23 height 25
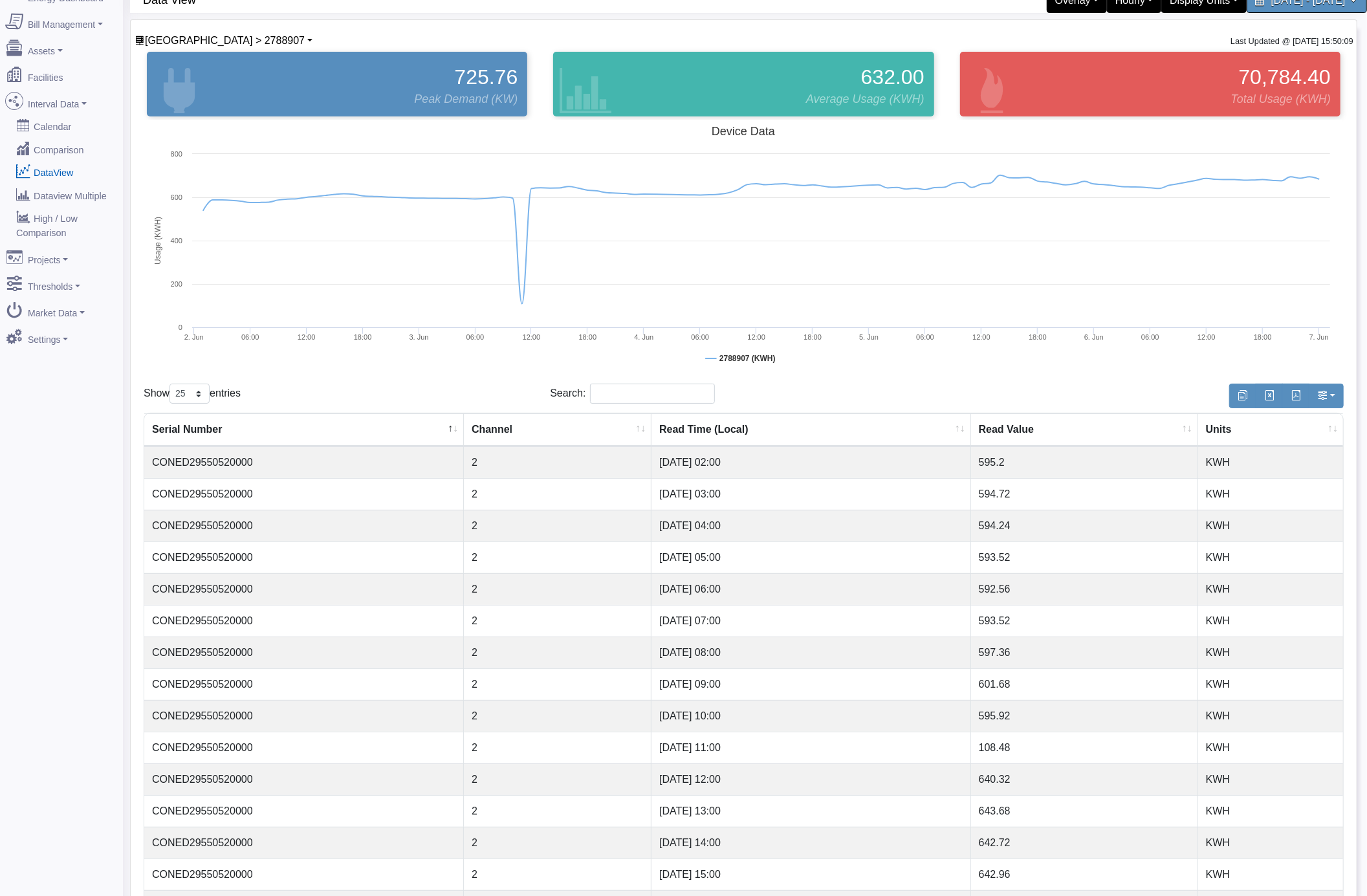
scroll to position [0, 0]
